Goal: Navigation & Orientation: Find specific page/section

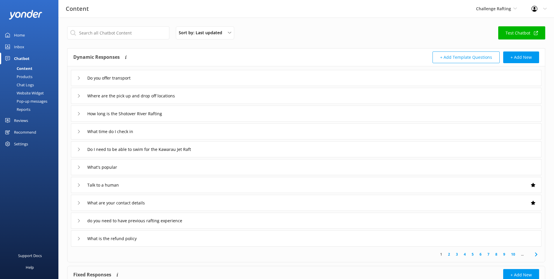
click at [30, 46] on link "Inbox" at bounding box center [29, 47] width 58 height 12
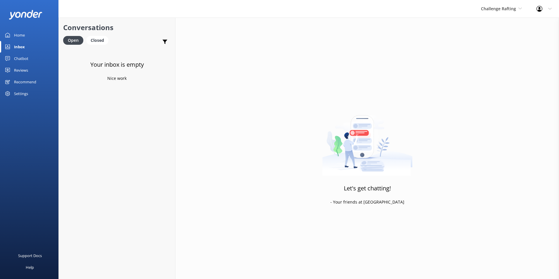
click at [495, 13] on div "Challenge Rafting Milford Sound Scenic Flights Glacier Helicopters The Helicopt…" at bounding box center [500, 9] width 55 height 18
click at [483, 29] on link "Milford Sound Scenic Flights" at bounding box center [502, 25] width 58 height 14
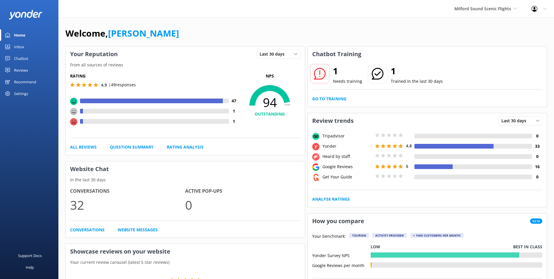
click at [20, 69] on div "Reviews" at bounding box center [21, 70] width 14 height 12
